Goal: Navigation & Orientation: Go to known website

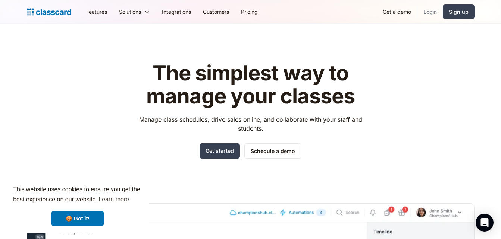
click at [436, 13] on link "Login" at bounding box center [429, 11] width 25 height 17
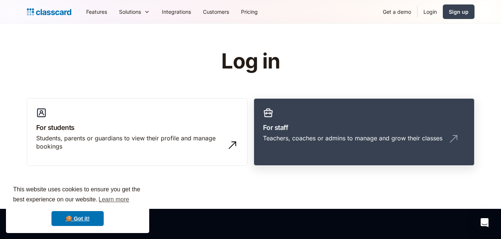
click at [321, 114] on link "For staff Teachers, coaches or admins to manage and grow their classes" at bounding box center [364, 132] width 221 height 68
